Goal: Information Seeking & Learning: Learn about a topic

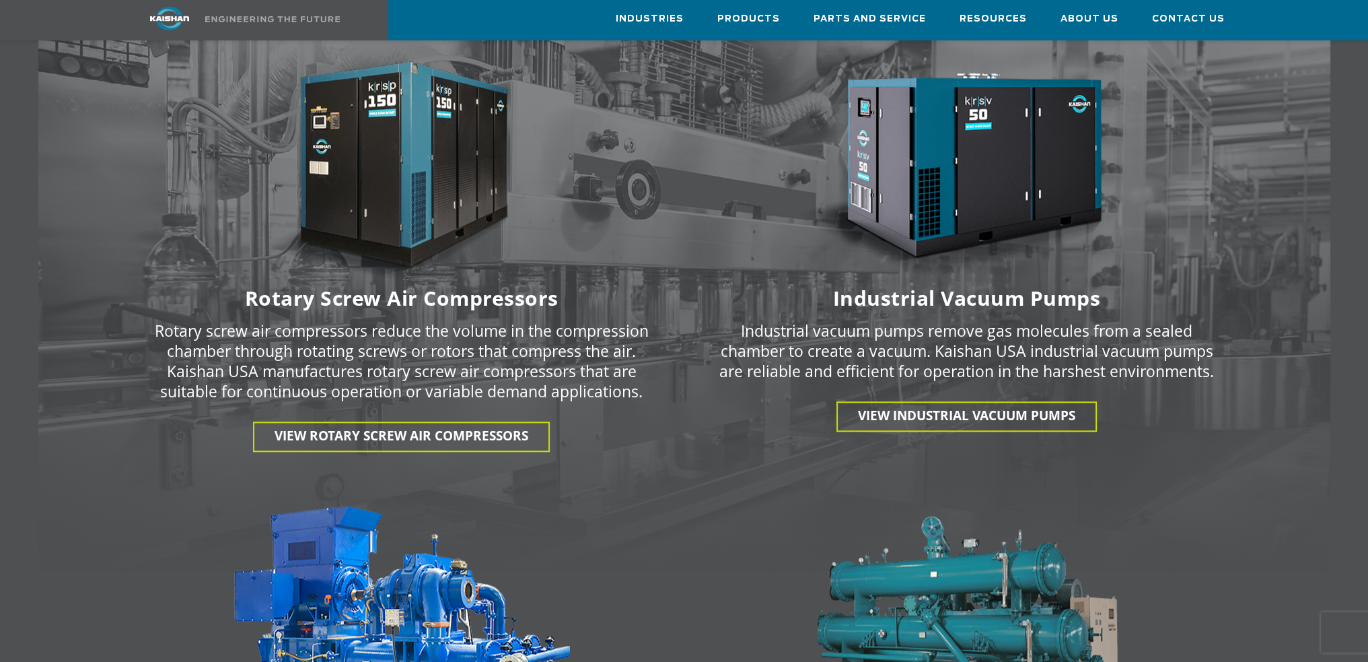
scroll to position [1817, 0]
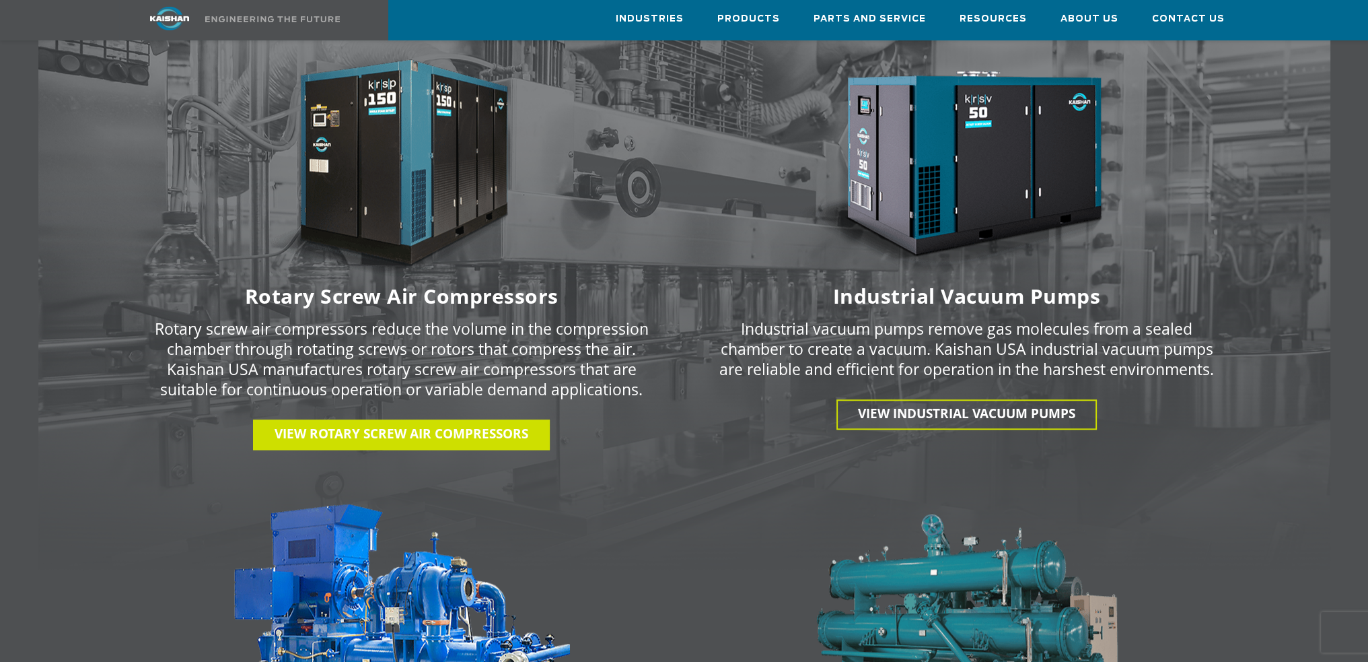
click at [411, 425] on span "View Rotary Screw Air Compressors" at bounding box center [402, 433] width 254 height 17
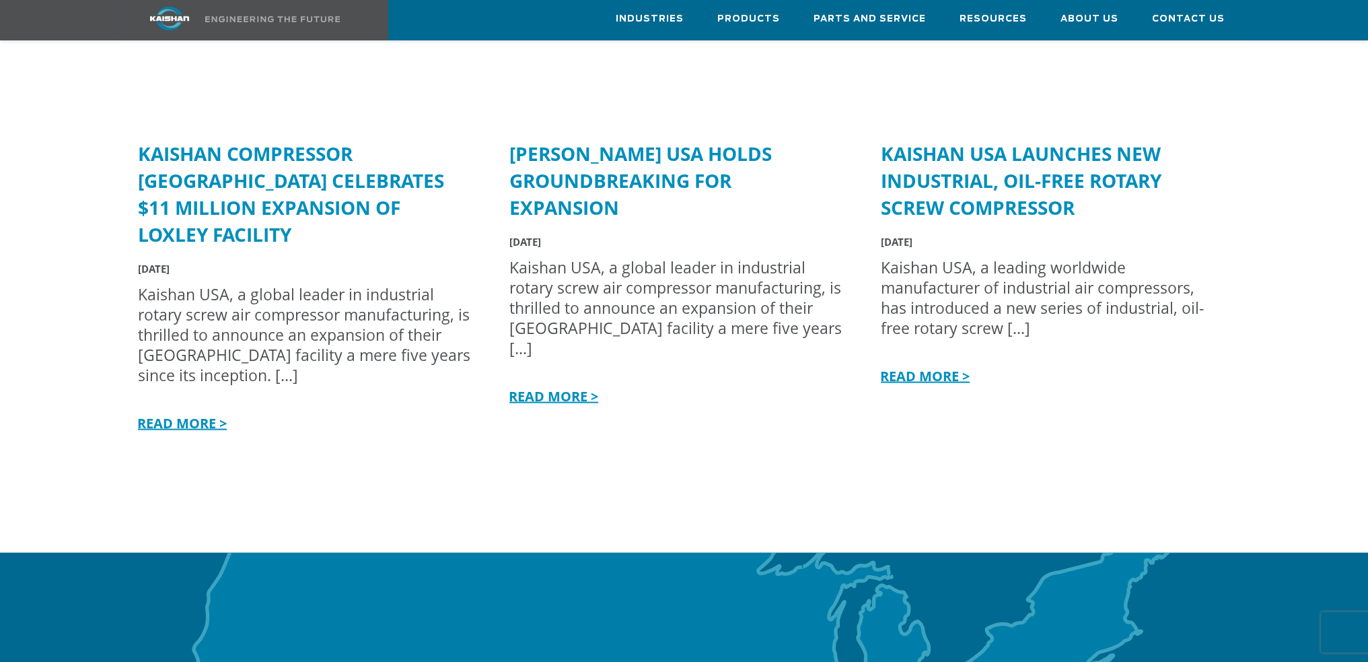
scroll to position [3567, 0]
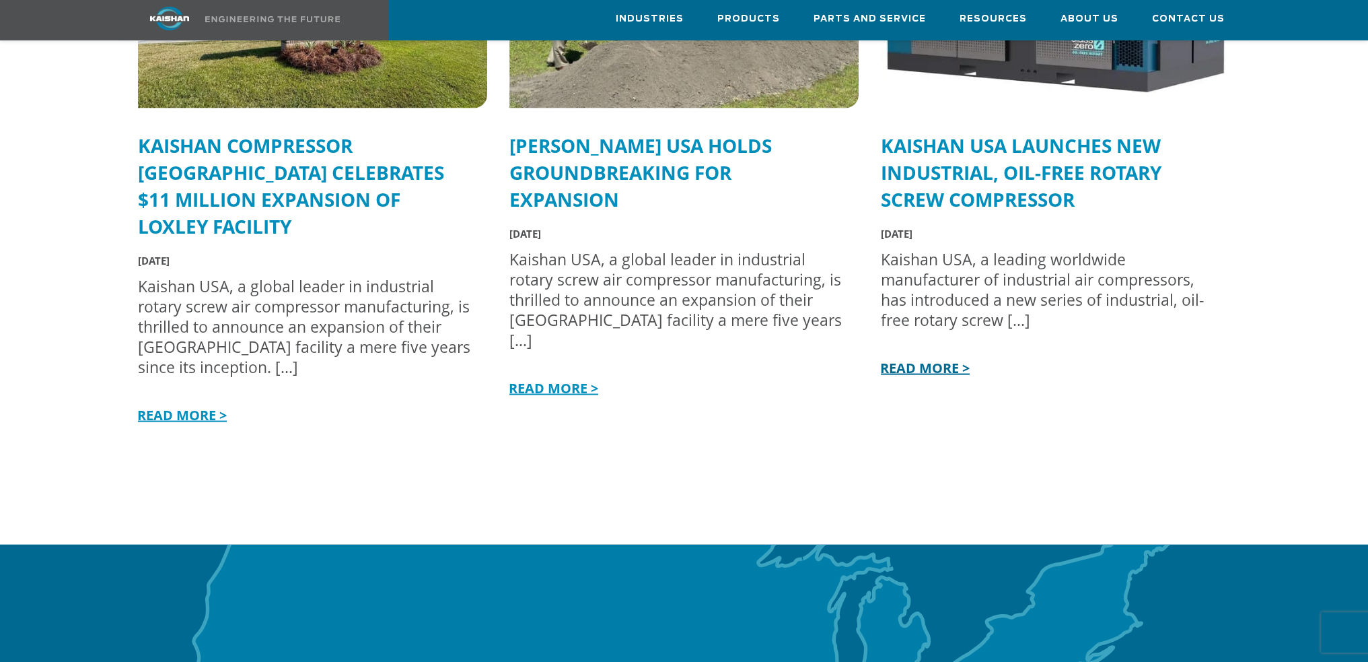
click at [907, 359] on link "READ MORE >" at bounding box center [924, 368] width 92 height 18
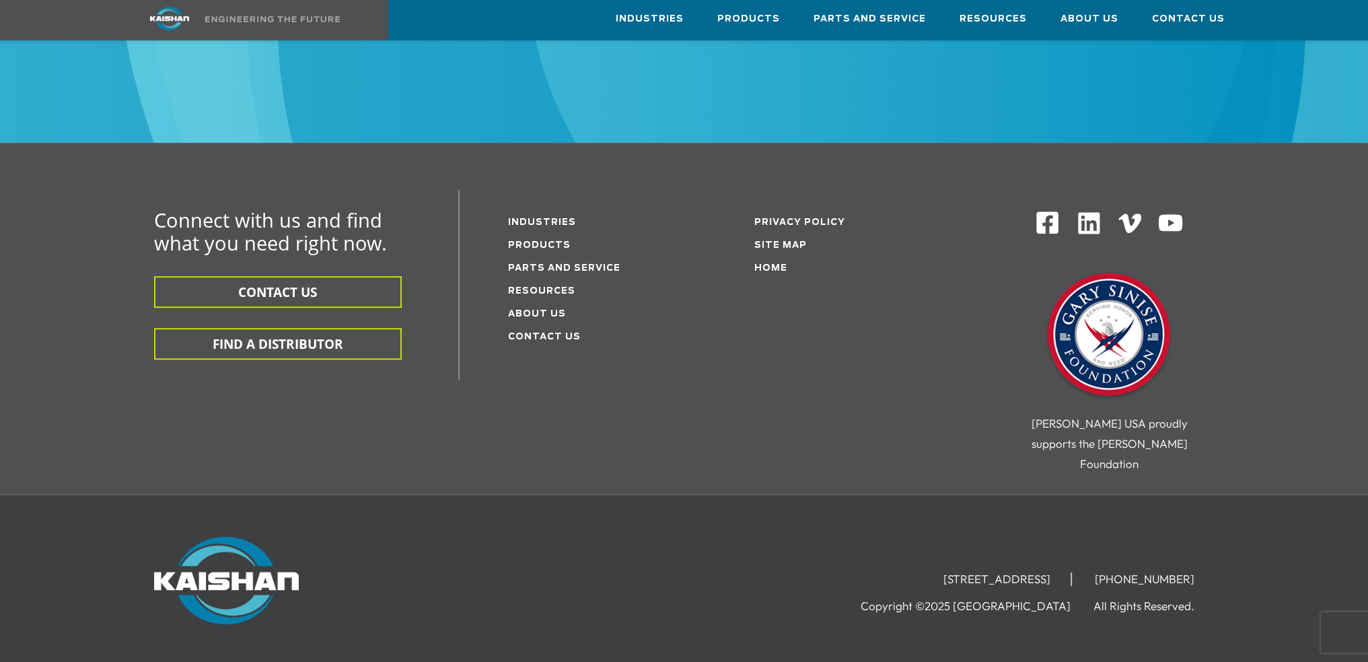
scroll to position [975, 0]
